Goal: Task Accomplishment & Management: Use online tool/utility

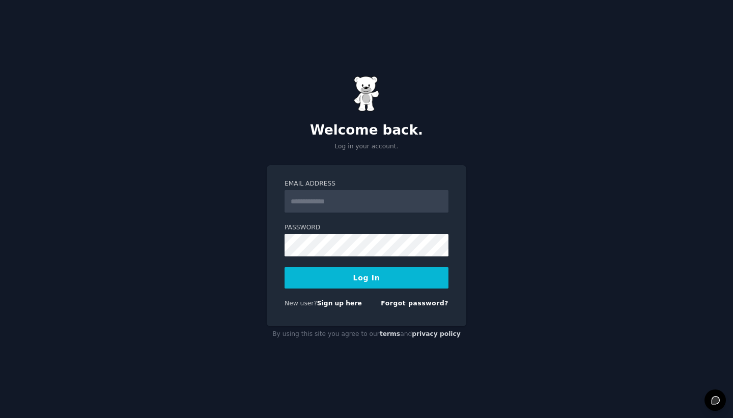
click at [376, 194] on input "Email Address" at bounding box center [367, 201] width 164 height 22
click at [325, 200] on input "Email Address" at bounding box center [367, 201] width 164 height 22
type input "**********"
click at [341, 278] on button "Log In" at bounding box center [367, 277] width 164 height 21
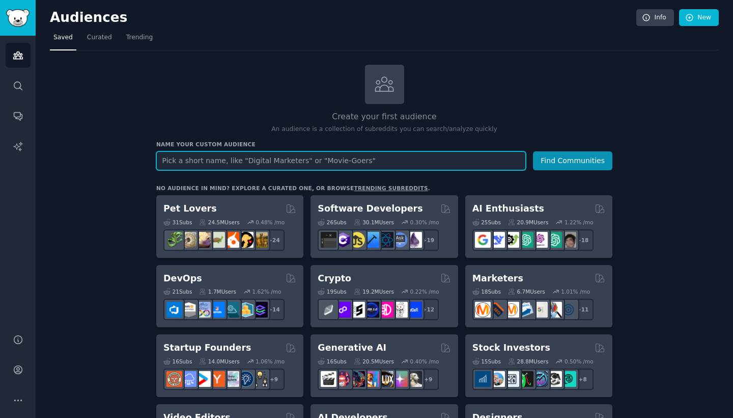
click at [290, 160] on input "text" at bounding box center [341, 160] width 370 height 19
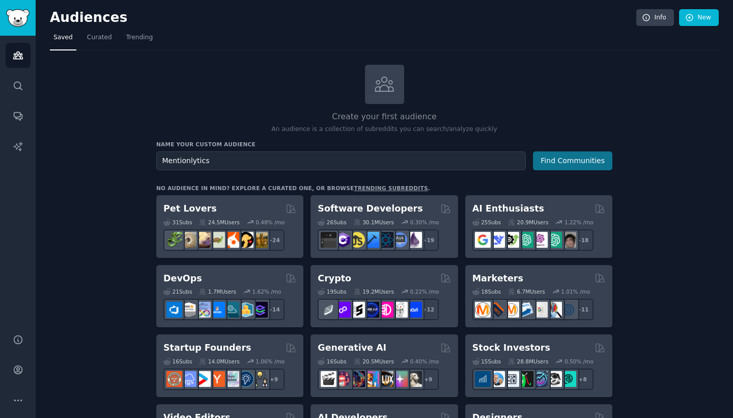
click at [568, 151] on button "Find Communities" at bounding box center [572, 160] width 79 height 19
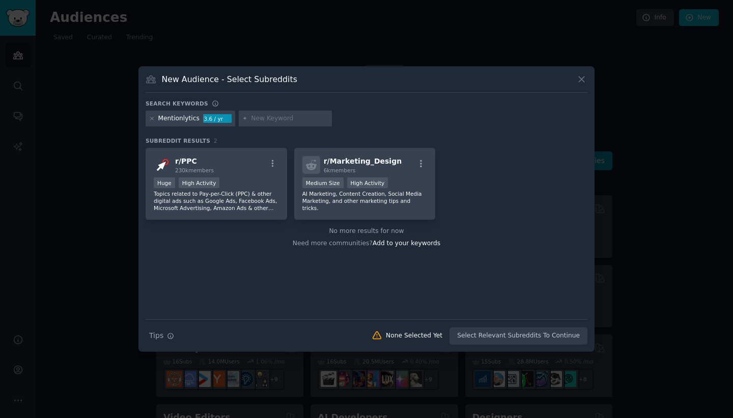
click at [580, 78] on icon at bounding box center [581, 79] width 11 height 11
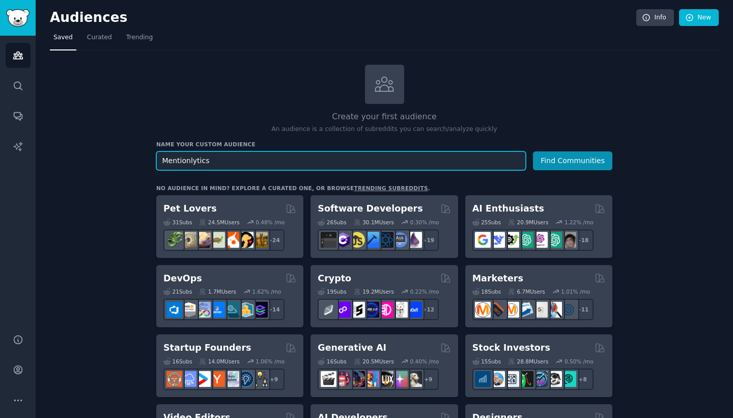
click at [185, 156] on input "Mentionlytics" at bounding box center [341, 160] width 370 height 19
click at [190, 158] on input "social media listening" at bounding box center [341, 160] width 370 height 19
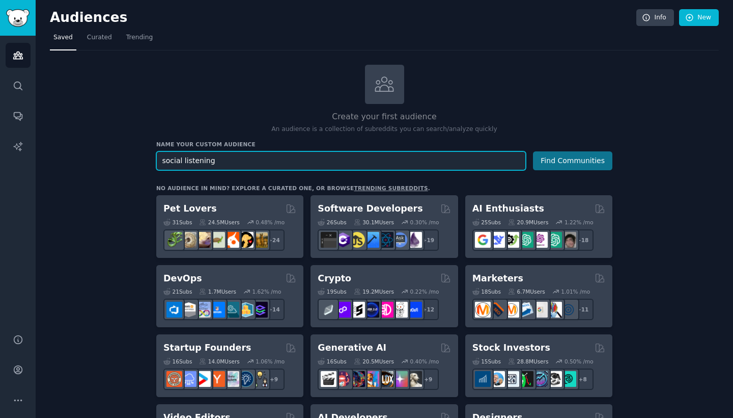
type input "social listening"
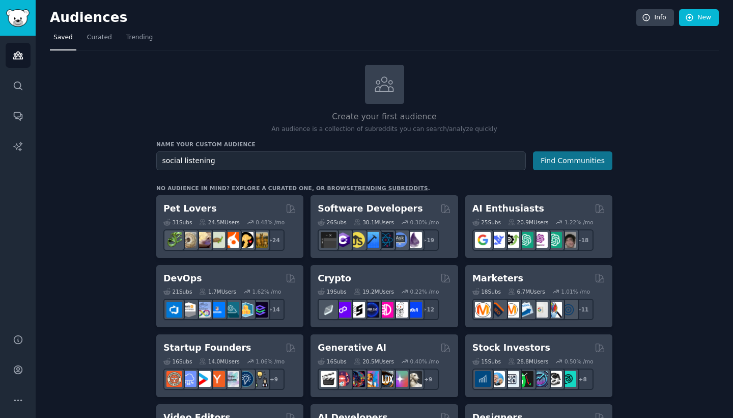
click at [559, 165] on button "Find Communities" at bounding box center [572, 160] width 79 height 19
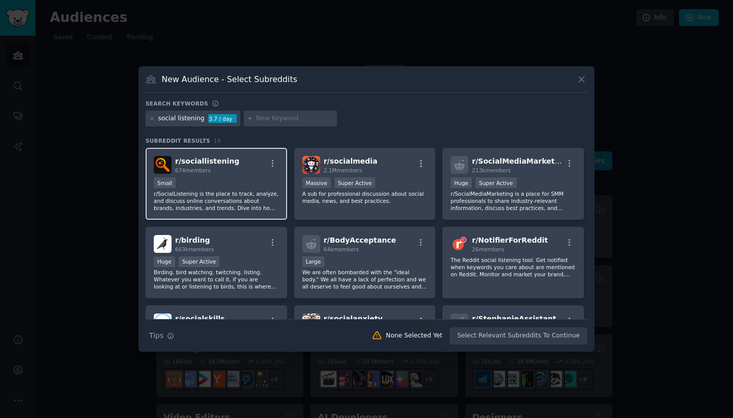
click at [254, 169] on div "r/ sociallistening 674 members" at bounding box center [216, 165] width 125 height 18
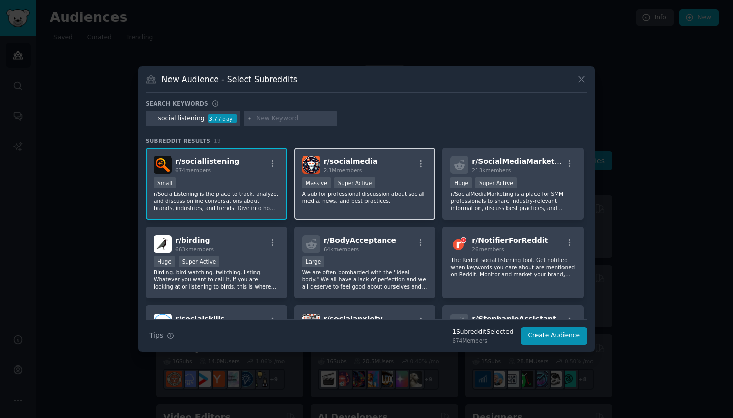
click at [365, 156] on h2 "r/ socialmedia 2.1M members" at bounding box center [351, 165] width 54 height 18
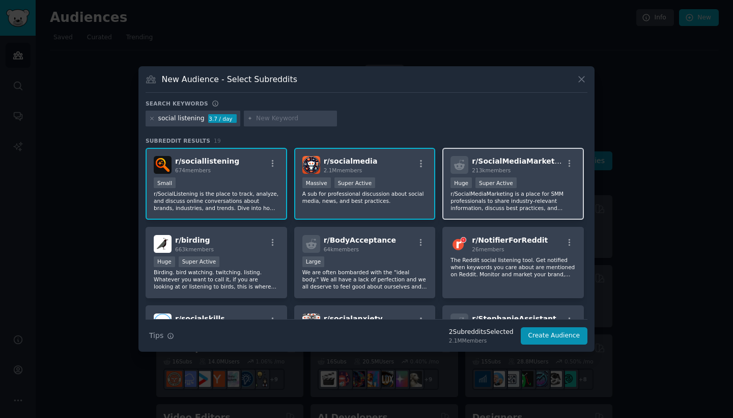
click at [462, 164] on icon at bounding box center [459, 165] width 11 height 10
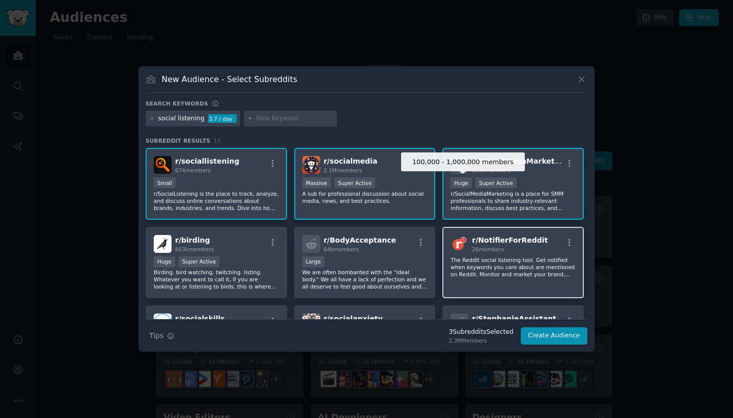
click at [474, 243] on span "r/ NotifierForReddit" at bounding box center [510, 240] width 76 height 8
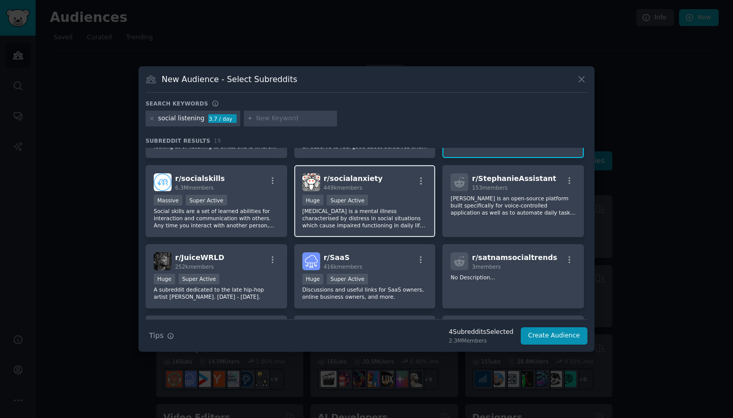
scroll to position [148, 0]
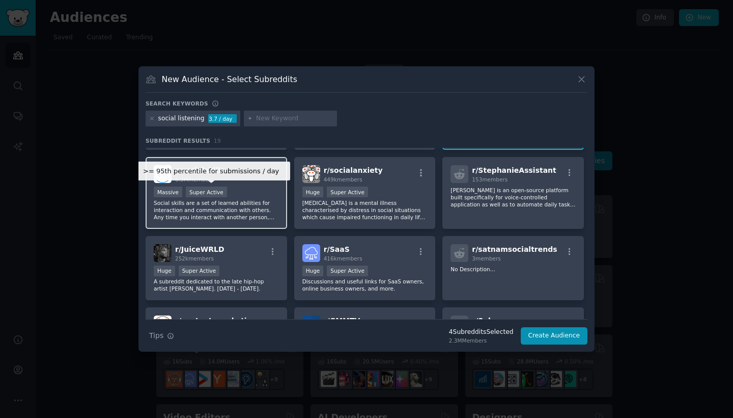
click at [204, 192] on div "Super Active" at bounding box center [206, 191] width 41 height 11
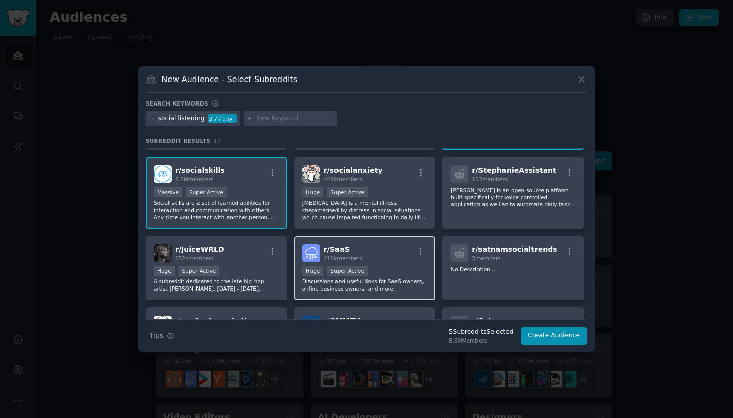
click at [353, 292] on p "Discussions and useful links for SaaS owners, online business owners, and more." at bounding box center [364, 285] width 125 height 14
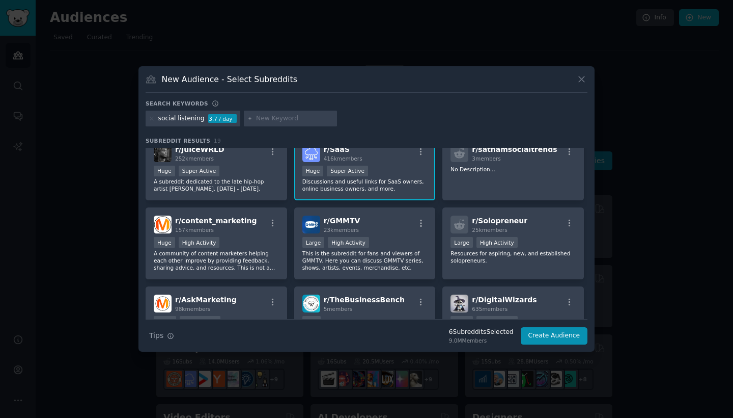
scroll to position [250, 0]
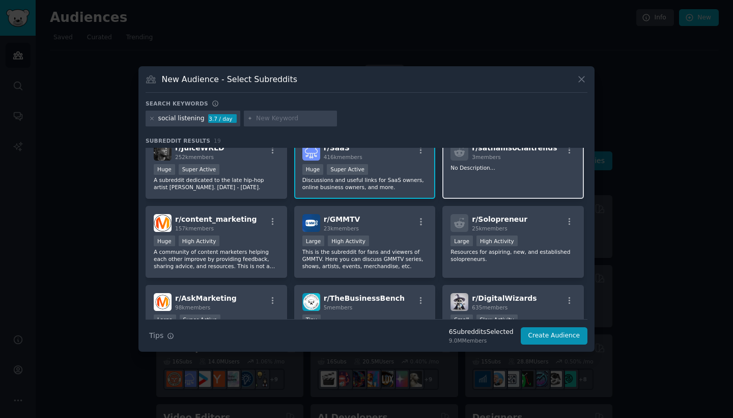
click at [467, 190] on div "r/ satnamsocialtrends 3 members No Description..." at bounding box center [513, 166] width 142 height 65
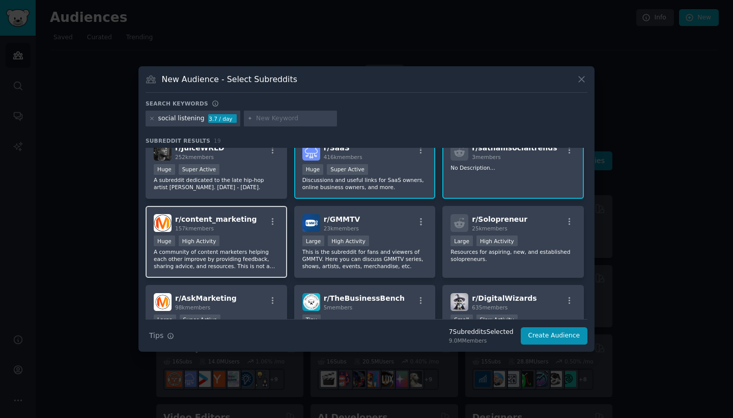
click at [208, 264] on p "A community of content marketers helping each other improve by providing feedba…" at bounding box center [216, 258] width 125 height 21
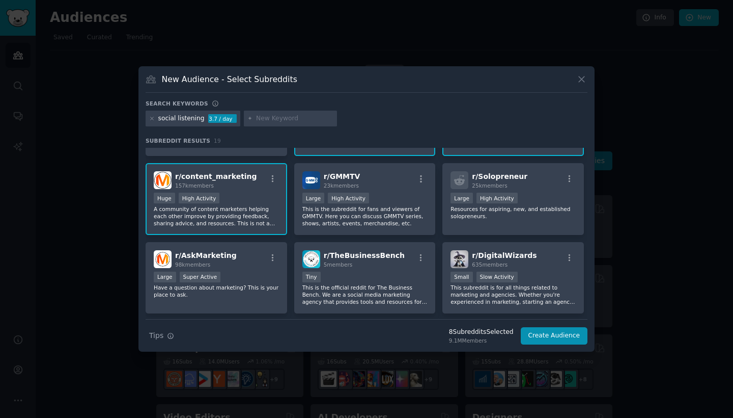
scroll to position [308, 0]
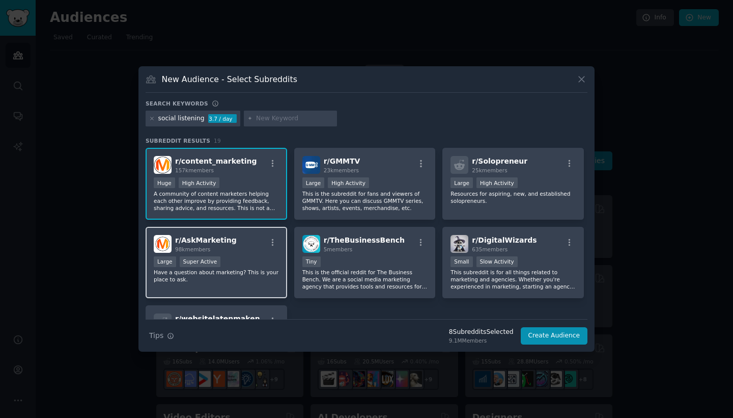
click at [200, 283] on p "Have a question about marketing? This is your place to ask." at bounding box center [216, 275] width 125 height 14
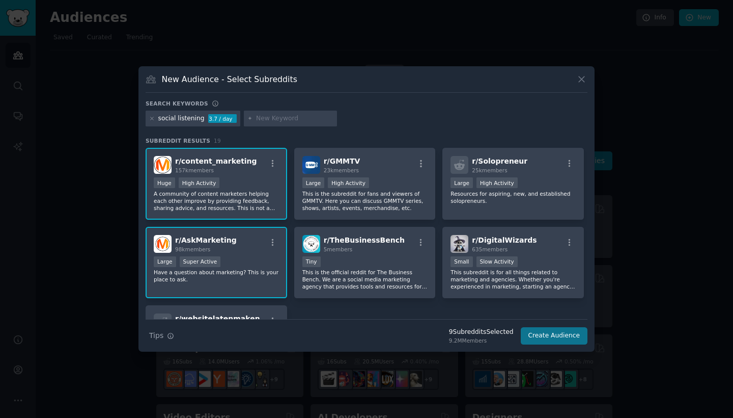
click at [557, 331] on button "Create Audience" at bounding box center [554, 335] width 67 height 17
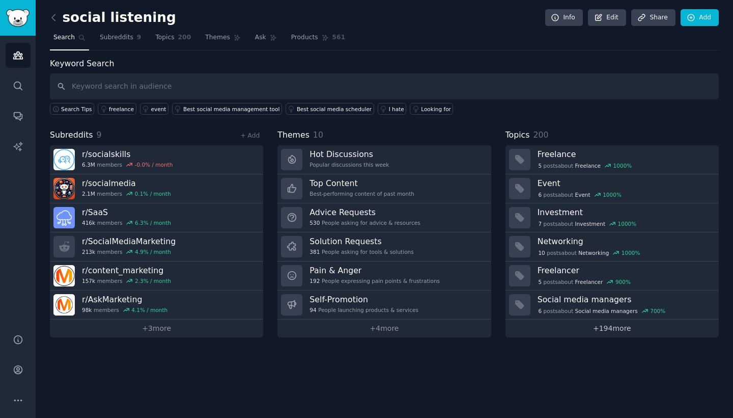
click at [627, 329] on link "+ 194 more" at bounding box center [612, 328] width 213 height 18
